Goal: Information Seeking & Learning: Check status

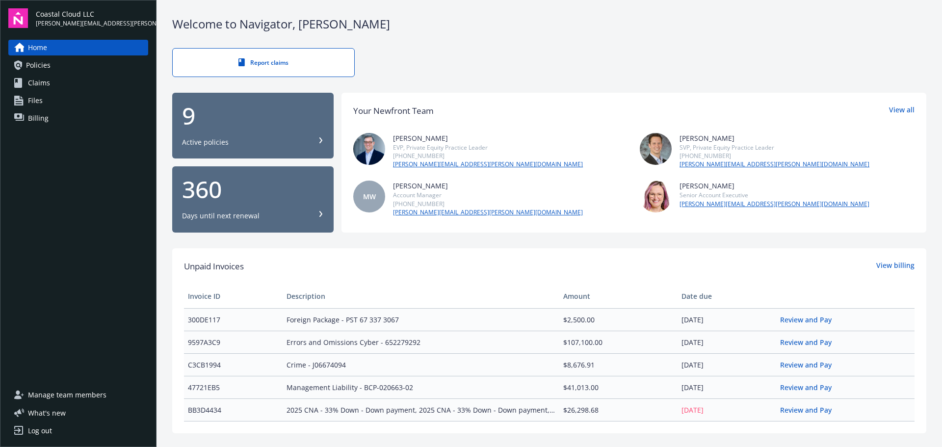
click at [249, 133] on div "9 Active policies" at bounding box center [253, 125] width 142 height 43
